Goal: Task Accomplishment & Management: Use online tool/utility

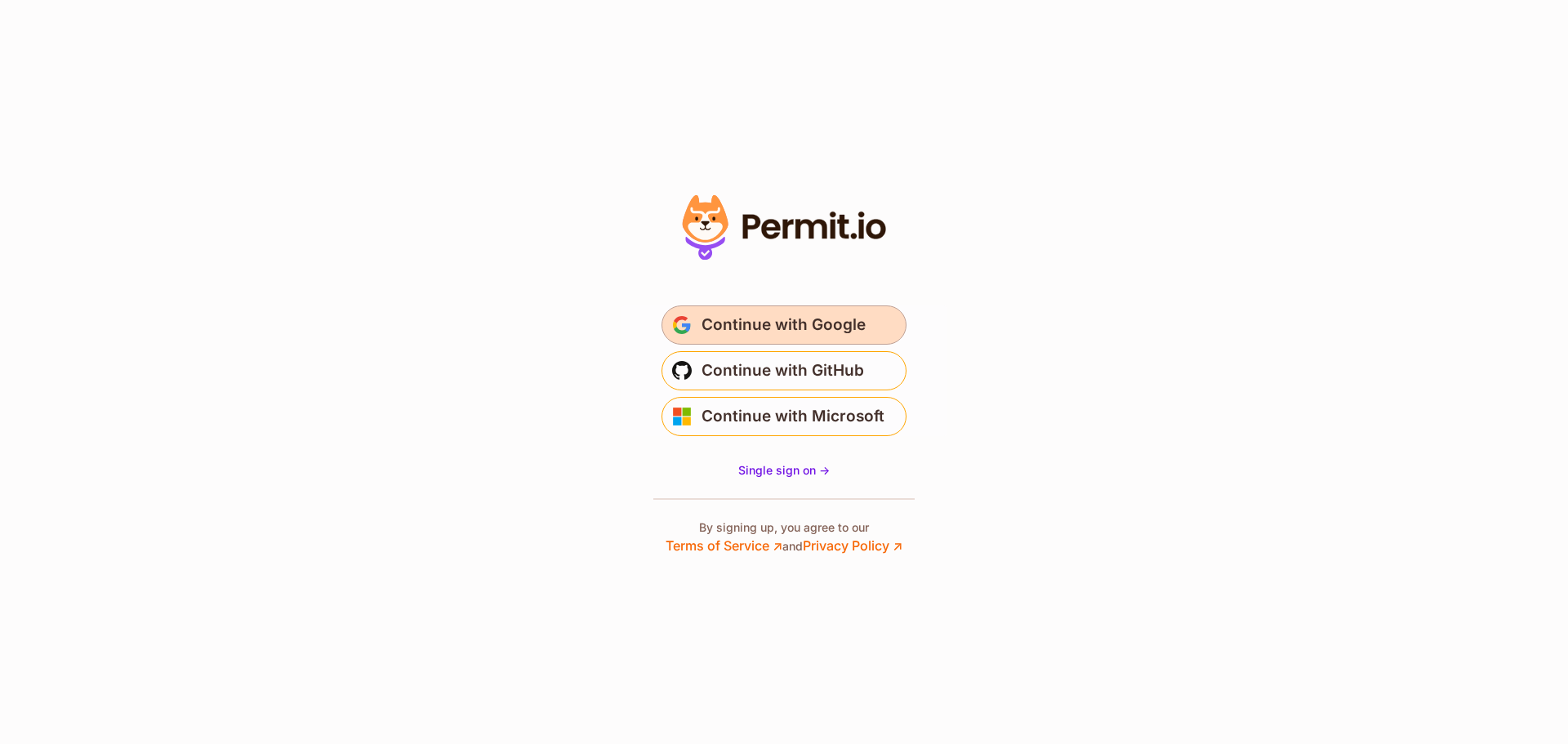
click at [785, 311] on button "Continue with Google" at bounding box center [784, 324] width 245 height 39
click at [827, 319] on span "Continue with Google" at bounding box center [783, 325] width 164 height 26
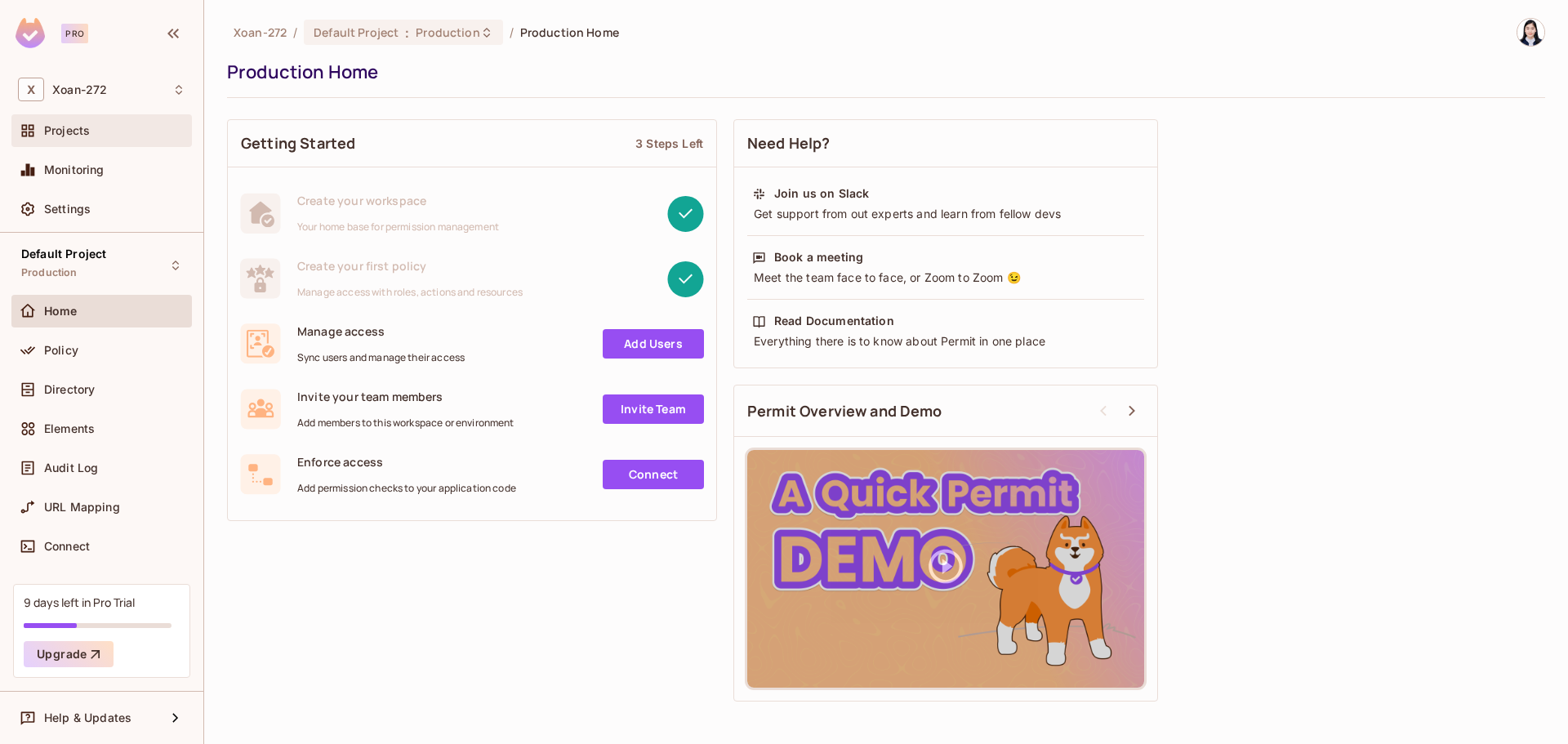
click at [47, 133] on span "Projects" at bounding box center [67, 130] width 46 height 13
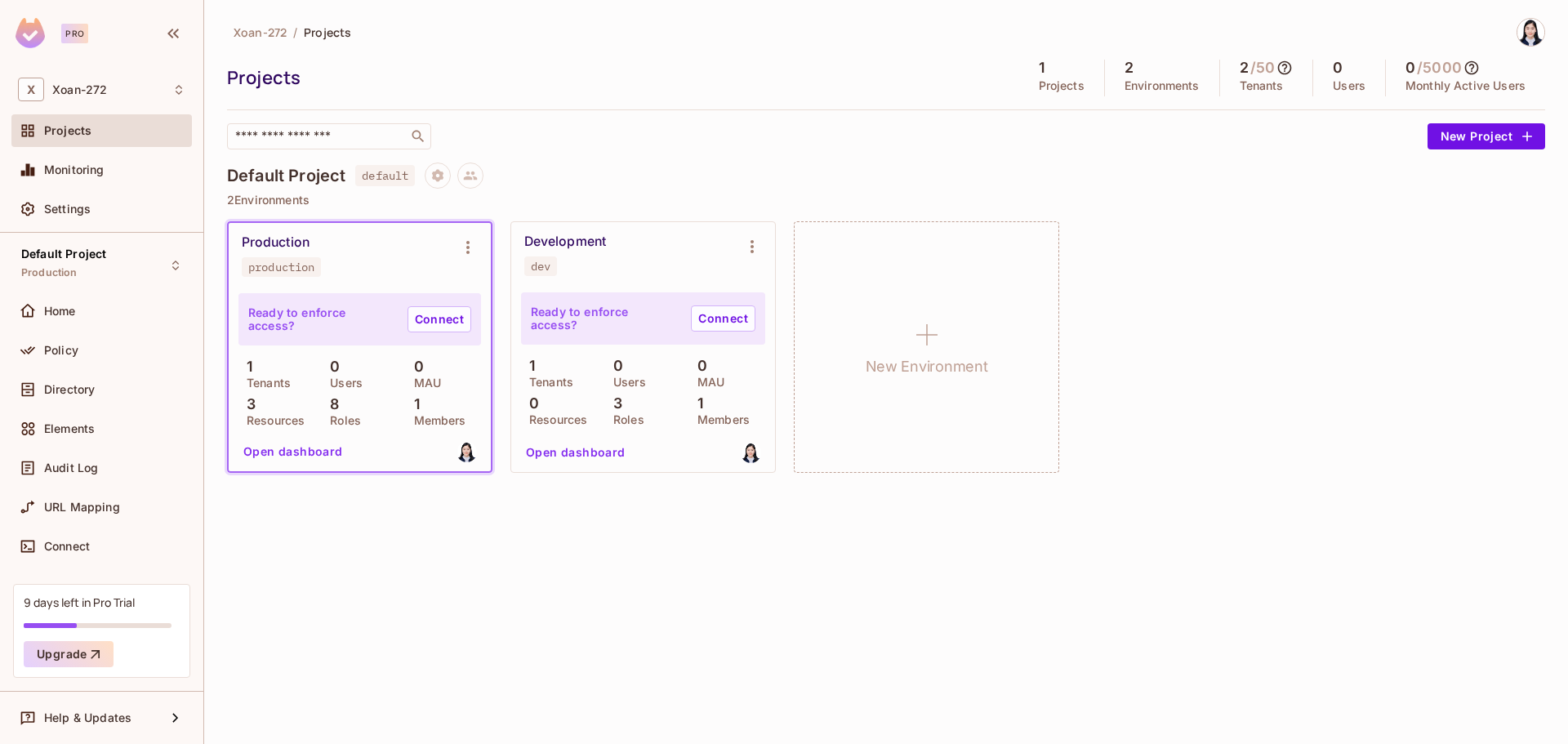
click at [376, 278] on div "Production production" at bounding box center [360, 255] width 263 height 65
click at [473, 262] on button "Environment settings" at bounding box center [468, 247] width 33 height 33
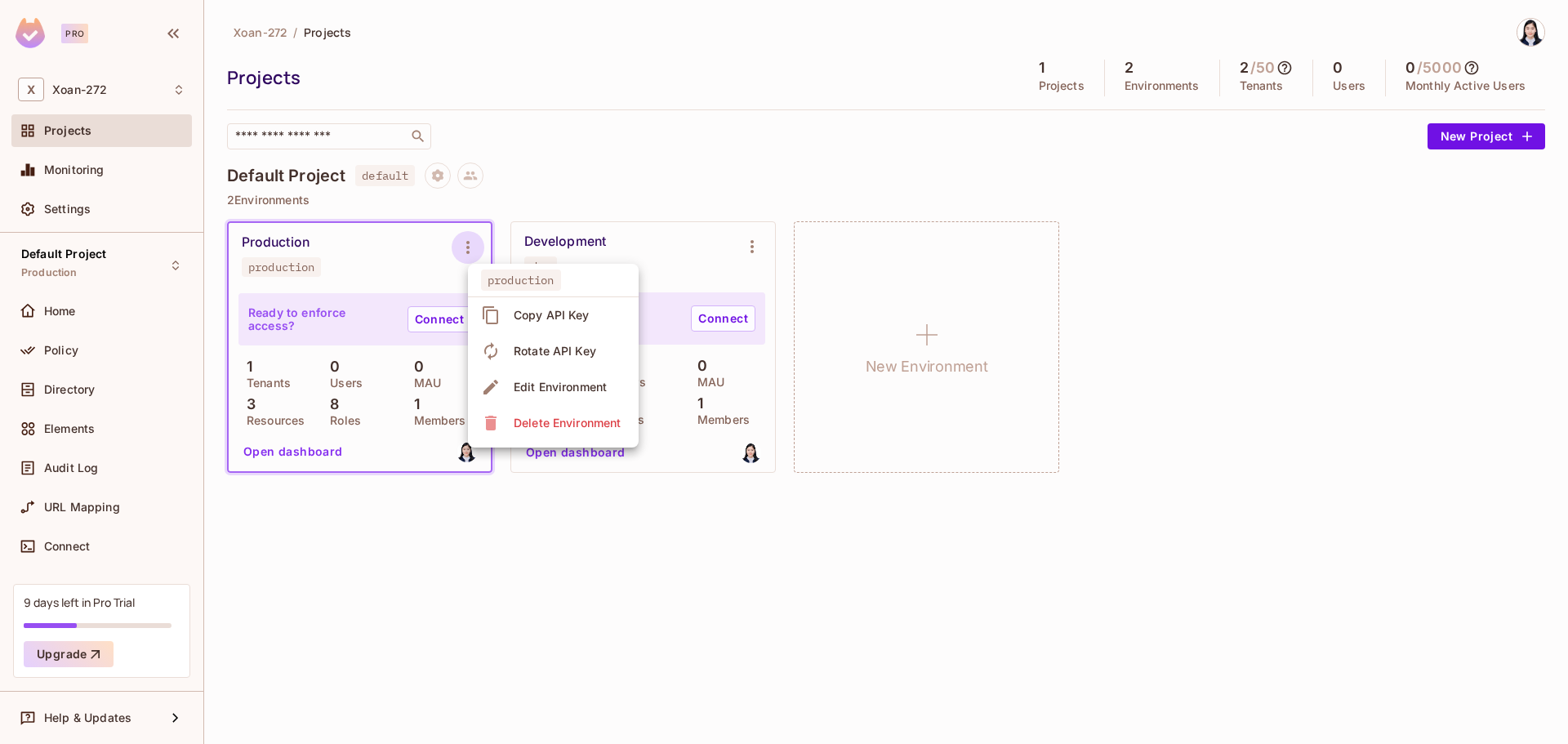
click at [470, 247] on div at bounding box center [784, 372] width 1568 height 744
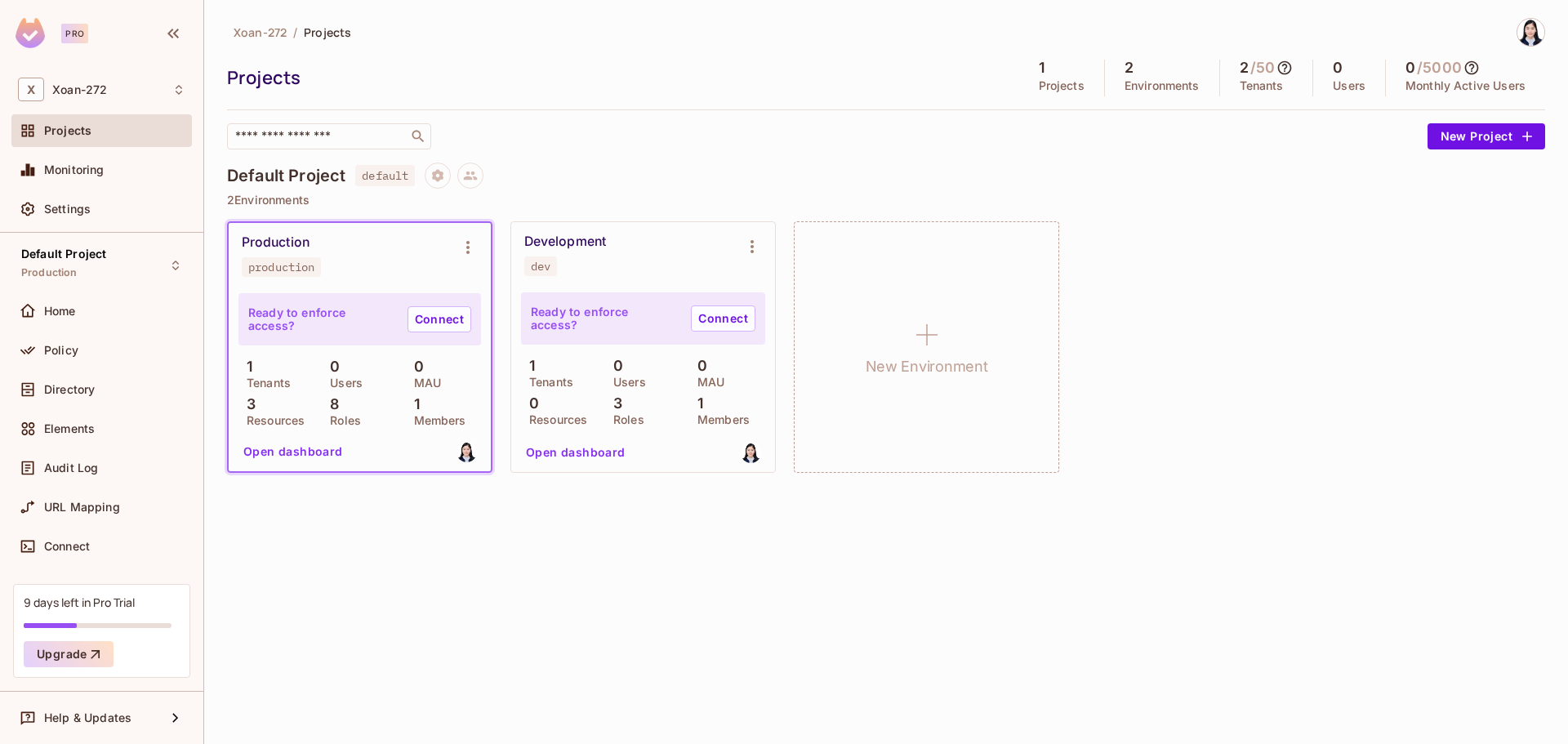
click at [378, 247] on div "Production production" at bounding box center [347, 255] width 210 height 43
click at [320, 234] on div "Production production" at bounding box center [347, 255] width 210 height 43
click at [80, 310] on div "Home" at bounding box center [115, 310] width 141 height 13
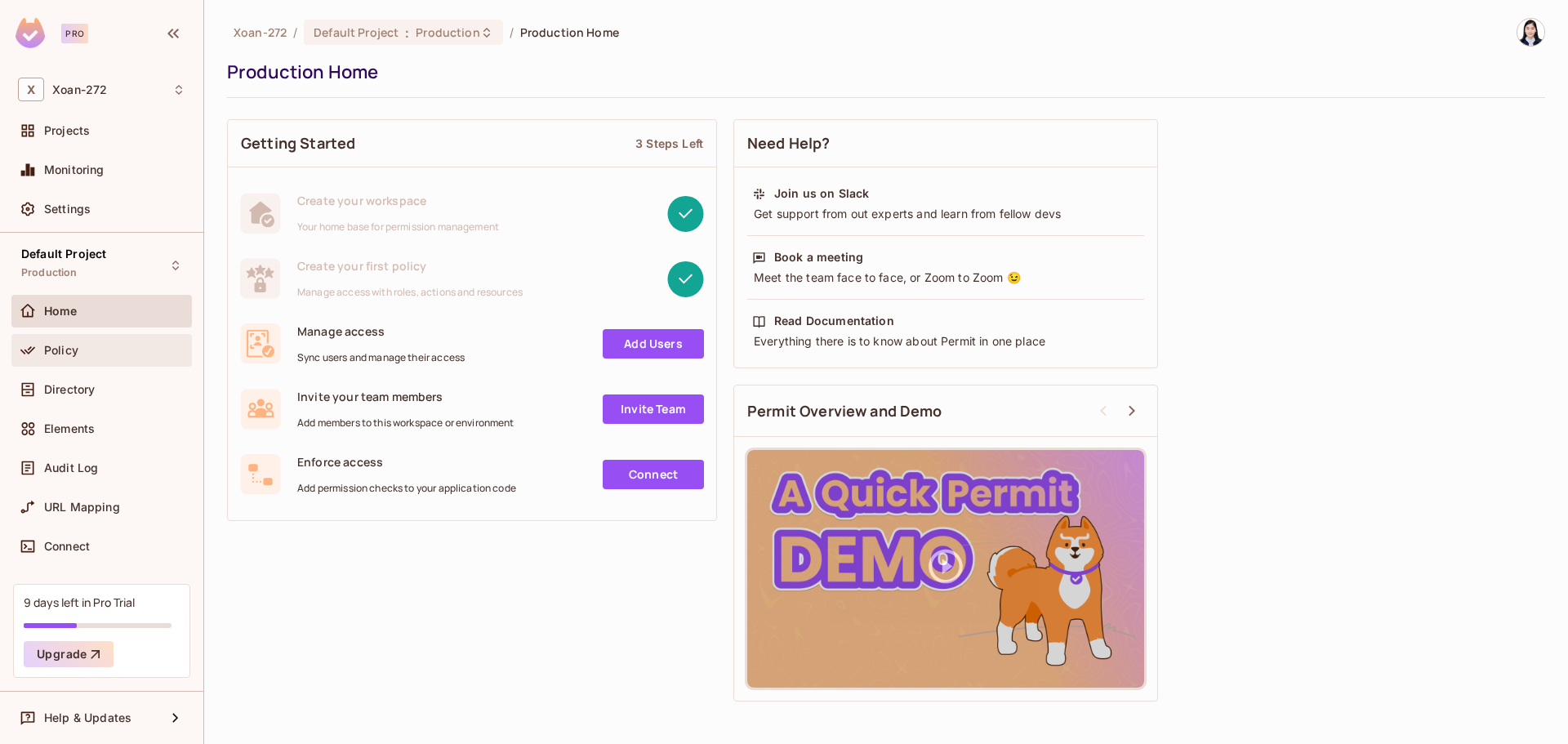
click at [91, 352] on div "Policy" at bounding box center [115, 350] width 141 height 13
